Goal: Task Accomplishment & Management: Manage account settings

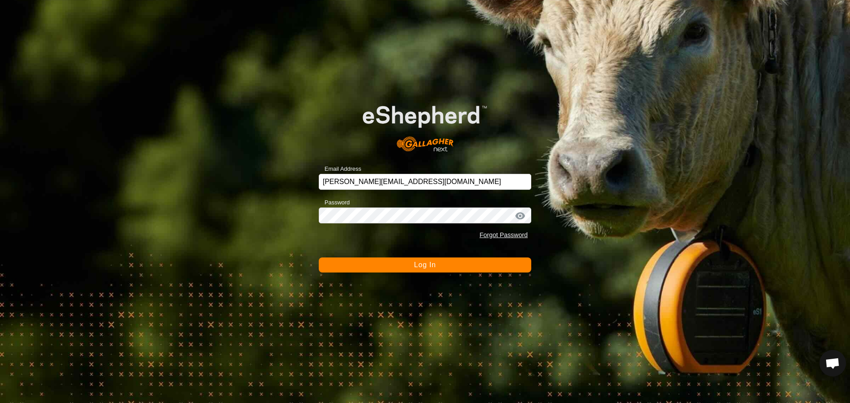
click at [411, 260] on button "Log In" at bounding box center [425, 265] width 213 height 15
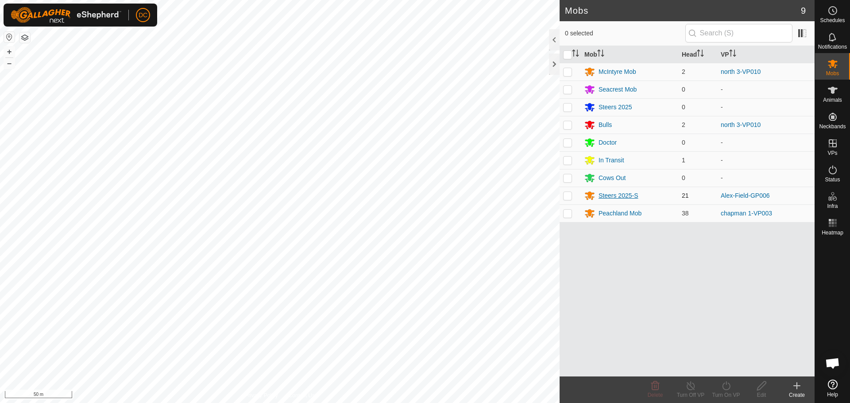
click at [619, 197] on div "Steers 2025-S" at bounding box center [619, 195] width 40 height 9
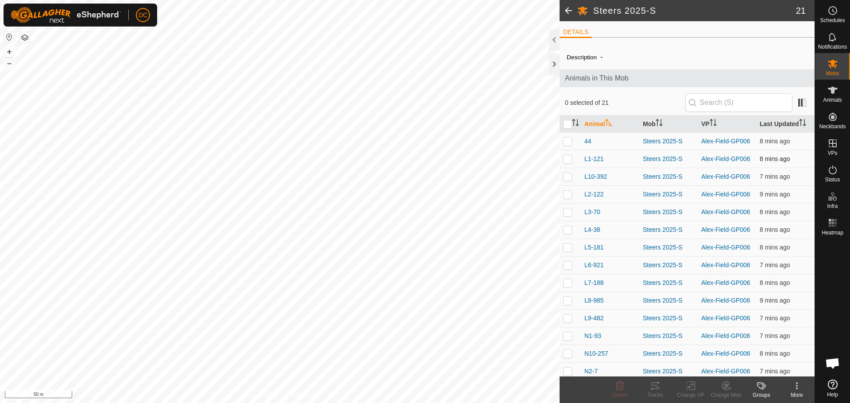
click at [564, 162] on p-checkbox at bounding box center [567, 158] width 9 height 7
checkbox input "true"
click at [566, 231] on p-checkbox at bounding box center [567, 229] width 9 height 7
checkbox input "true"
click at [572, 290] on td at bounding box center [570, 283] width 21 height 18
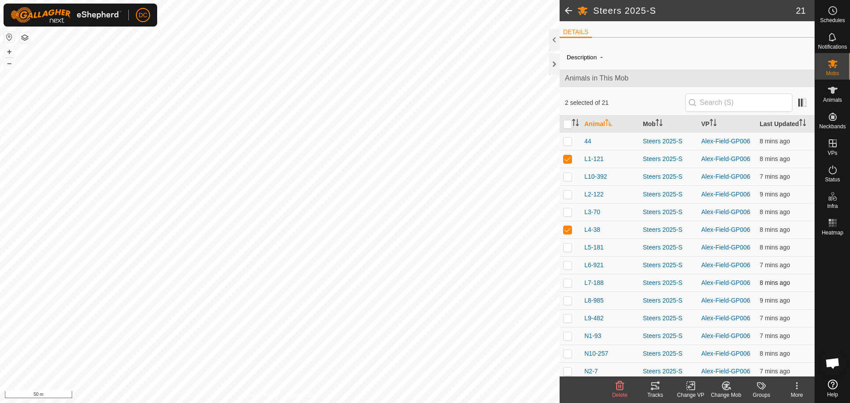
checkbox input "true"
click at [568, 324] on td at bounding box center [570, 318] width 21 height 18
checkbox input "true"
click at [567, 359] on td at bounding box center [570, 354] width 21 height 18
checkbox input "true"
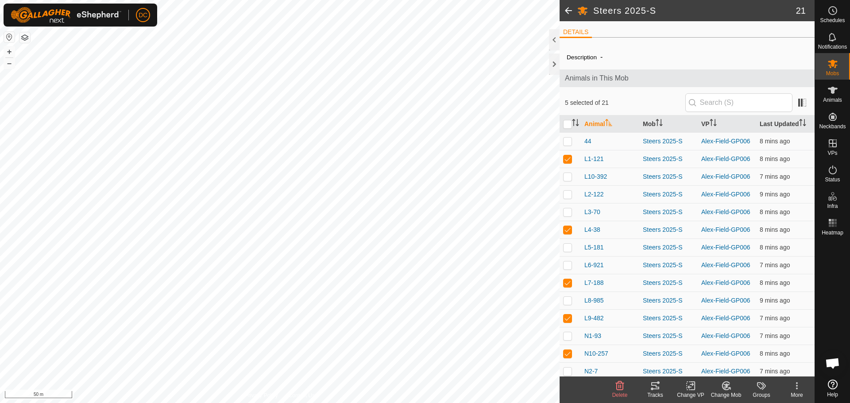
click at [654, 386] on icon at bounding box center [655, 386] width 8 height 7
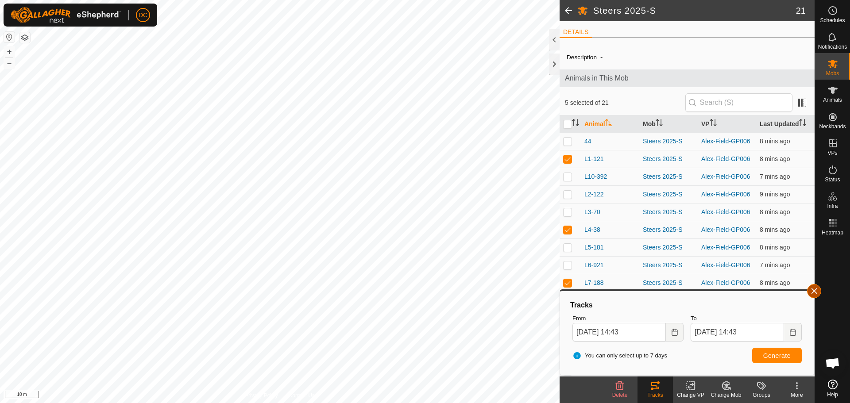
click at [815, 290] on button "button" at bounding box center [814, 291] width 14 height 14
